Goal: Information Seeking & Learning: Check status

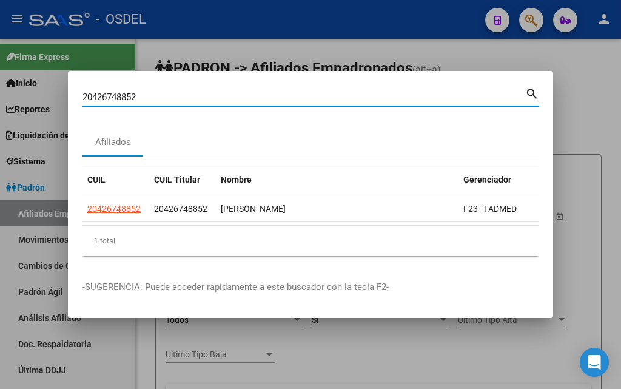
drag, startPoint x: 158, startPoint y: 89, endPoint x: 22, endPoint y: 90, distance: 135.9
click at [22, 90] on div "20426748852 Buscar (apellido, dni, cuil, nro traspaso, cuit, obra social) searc…" at bounding box center [310, 194] width 621 height 389
paste input "3310907294"
type input "23310907294"
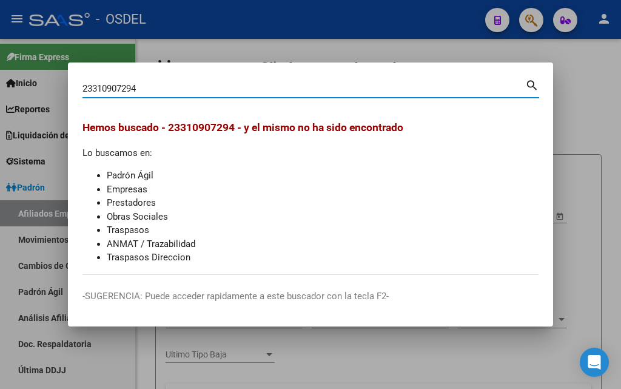
click at [68, 82] on mat-dialog-content "23310907294 Buscar (apellido, dni, cuil, nro traspaso, cuit, obra social) searc…" at bounding box center [311, 176] width 486 height 198
click at [583, 124] on div at bounding box center [310, 194] width 621 height 389
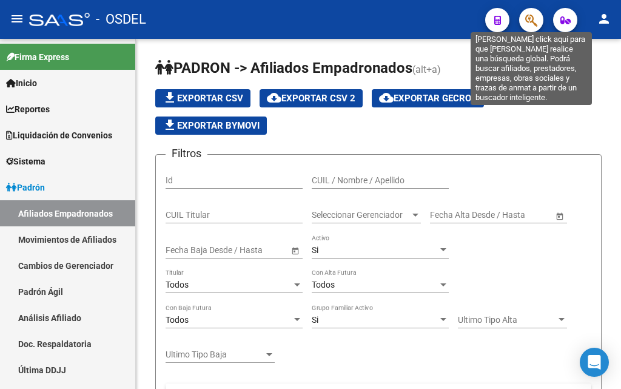
click at [531, 26] on icon "button" at bounding box center [532, 20] width 12 height 14
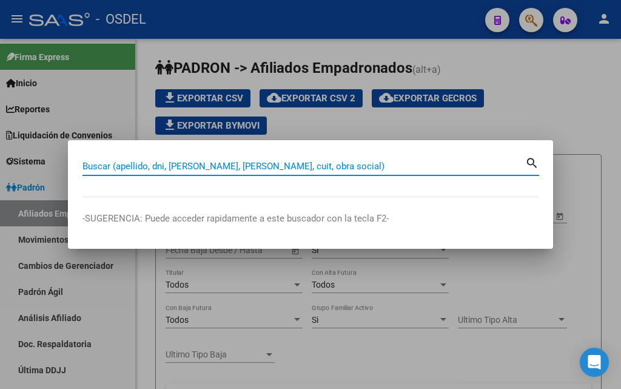
click at [146, 167] on input "Buscar (apellido, dni, [PERSON_NAME], [PERSON_NAME], cuit, obra social)" at bounding box center [304, 166] width 443 height 11
paste input "23310907294"
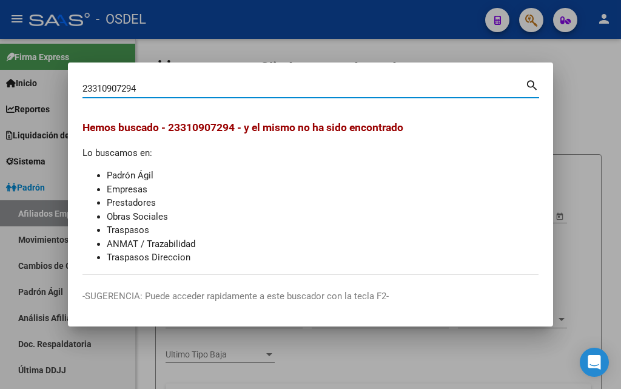
drag, startPoint x: 154, startPoint y: 89, endPoint x: 27, endPoint y: 77, distance: 127.4
click at [27, 77] on div "23310907294 Buscar (apellido, dni, cuil, nro traspaso, cuit, obra social) searc…" at bounding box center [310, 194] width 621 height 389
paste input "31090729"
type input "31090729"
drag, startPoint x: 134, startPoint y: 87, endPoint x: 37, endPoint y: 92, distance: 96.6
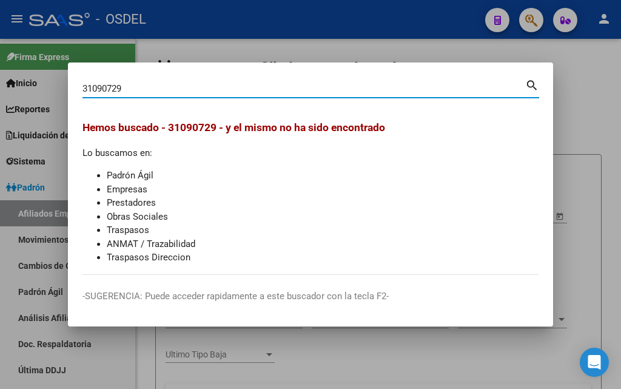
click at [37, 92] on div "31090729 Buscar (apellido, dni, cuil, nro traspaso, cuit, obra social) search H…" at bounding box center [310, 194] width 621 height 389
